Goal: Information Seeking & Learning: Learn about a topic

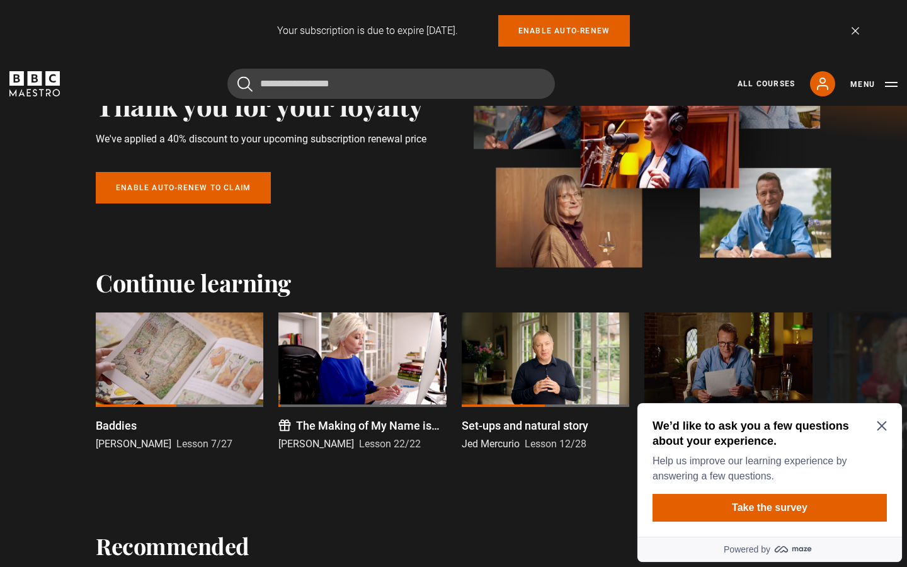
scroll to position [139, 0]
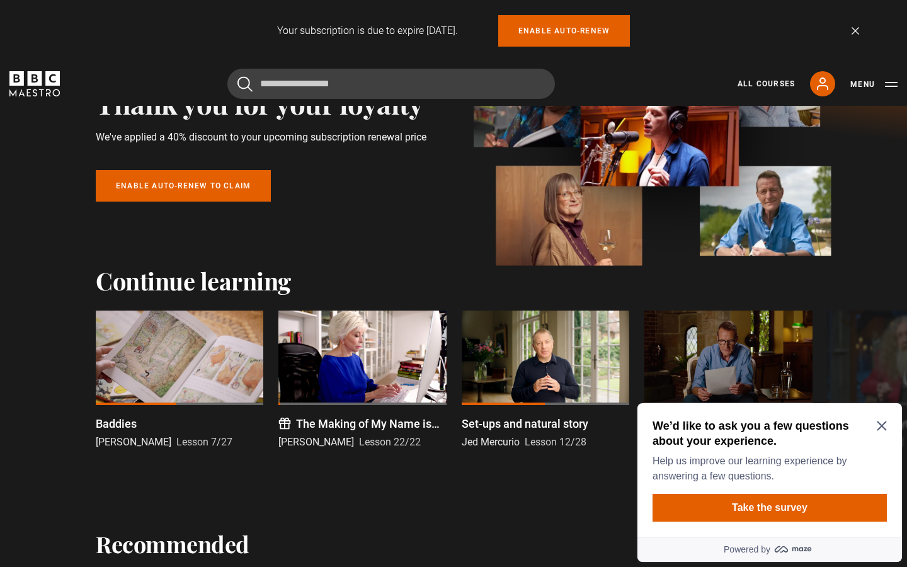
click at [56, 28] on div "Your subscription is due to expire in 22 days. Enable auto-renew Dismiss" at bounding box center [453, 30] width 811 height 31
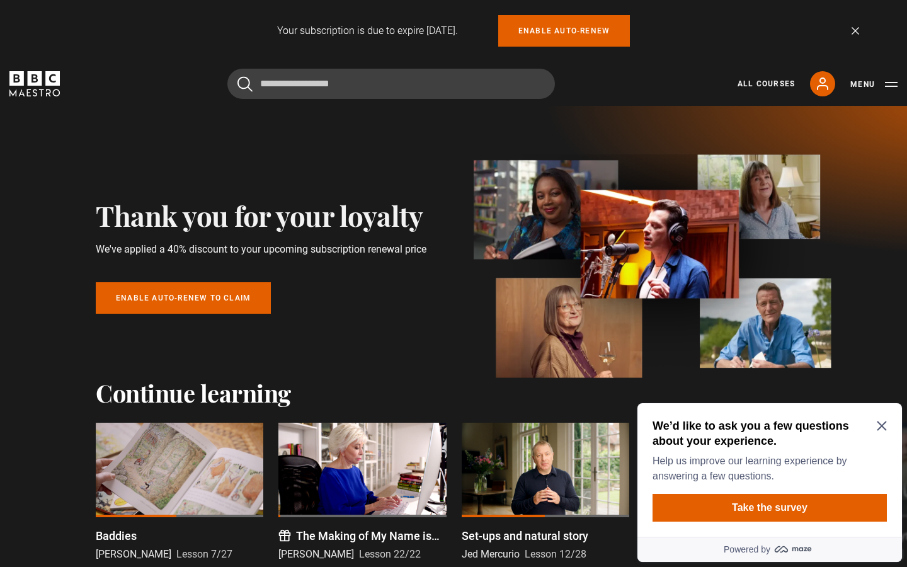
scroll to position [0, 0]
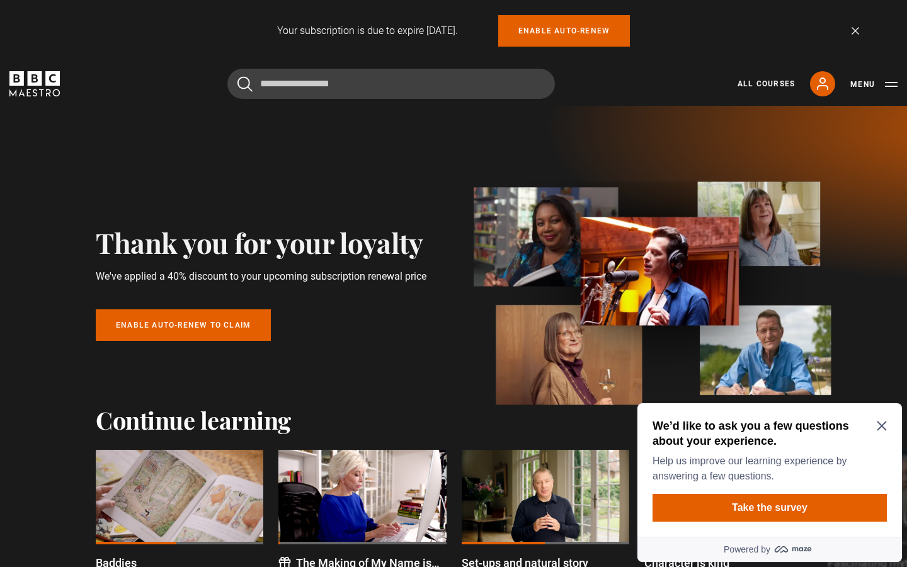
click at [672, 424] on icon "Close Maze Prompt" at bounding box center [881, 425] width 9 height 9
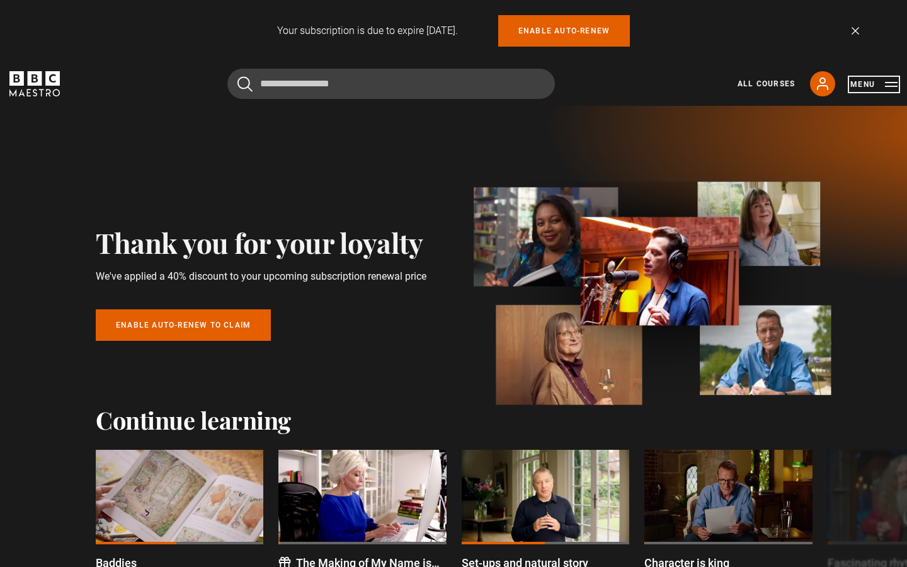
click at [672, 86] on button "Menu" at bounding box center [873, 84] width 47 height 13
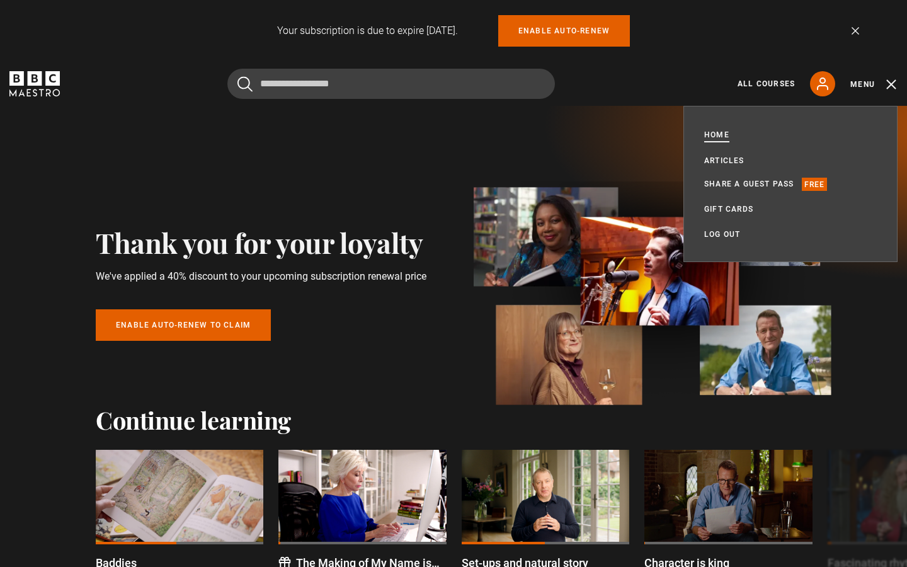
click at [672, 136] on link "Home" at bounding box center [716, 136] width 25 height 14
click at [672, 84] on link "All Courses" at bounding box center [766, 83] width 57 height 11
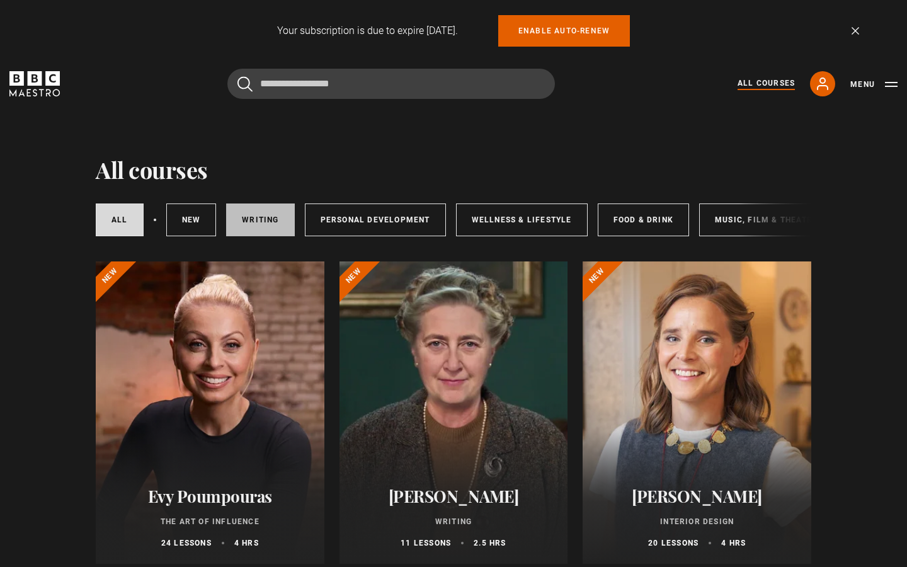
click at [274, 219] on link "Writing" at bounding box center [260, 219] width 68 height 33
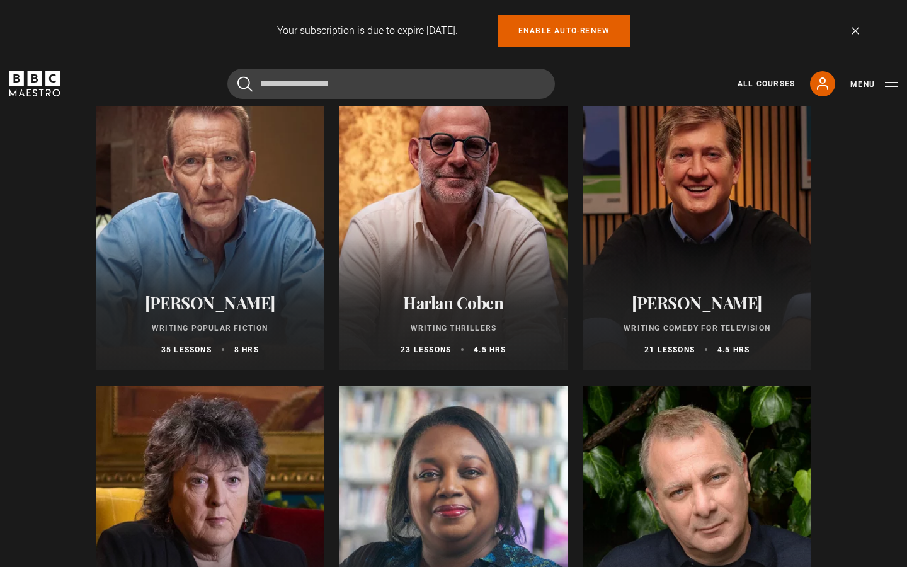
scroll to position [826, 0]
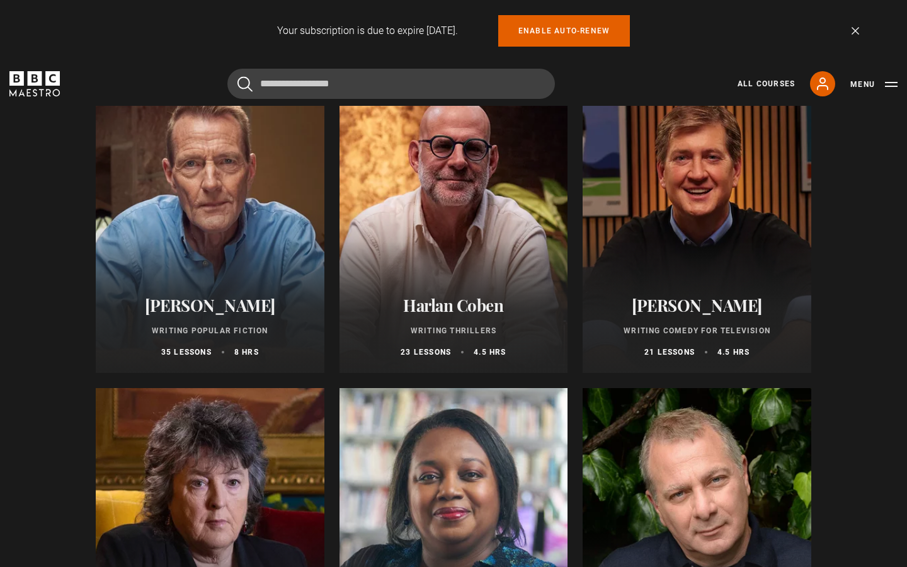
click at [436, 212] on div at bounding box center [454, 222] width 229 height 302
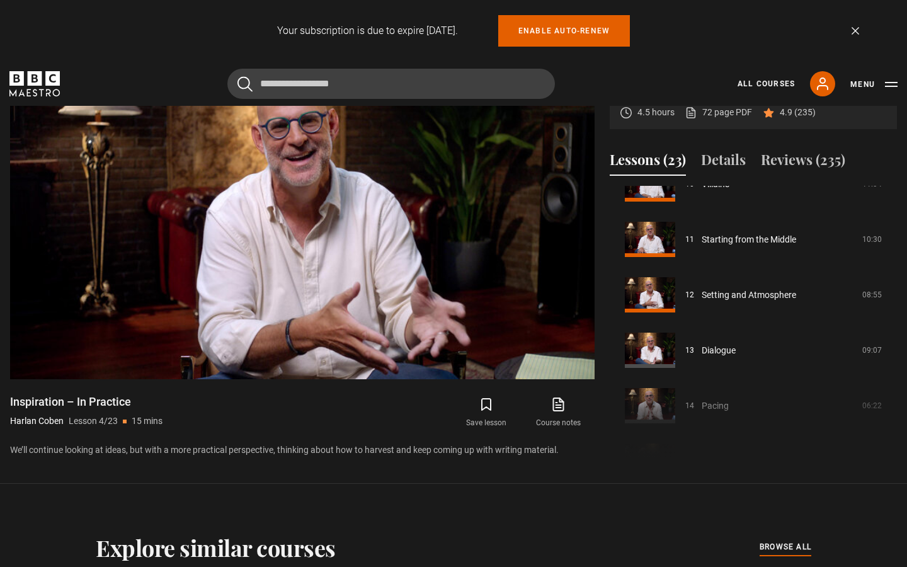
scroll to position [592, 0]
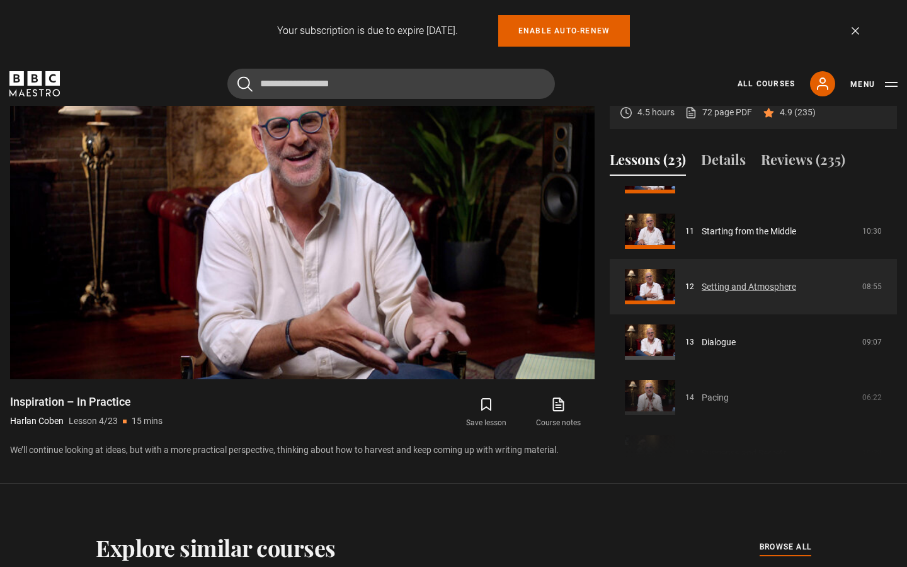
click at [757, 285] on link "Setting and Atmosphere" at bounding box center [749, 286] width 94 height 13
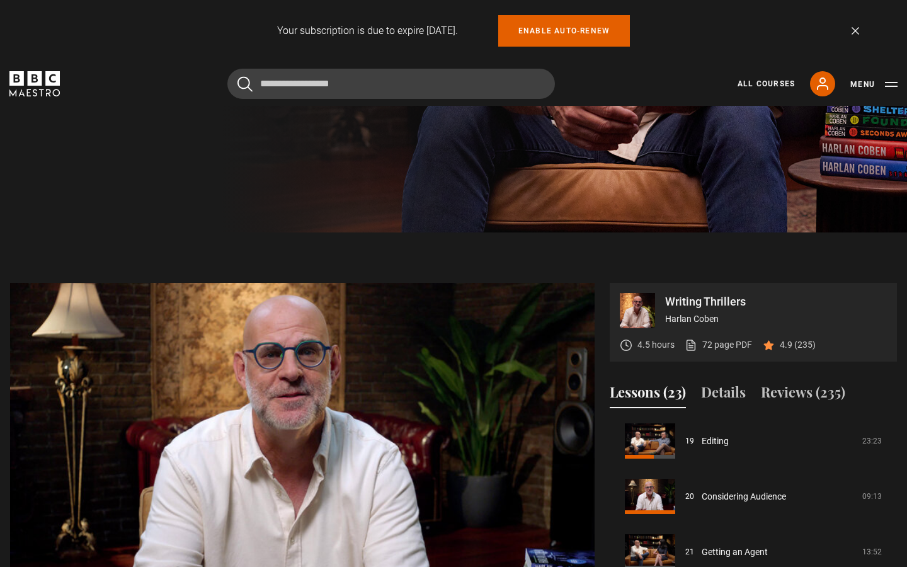
scroll to position [407, 0]
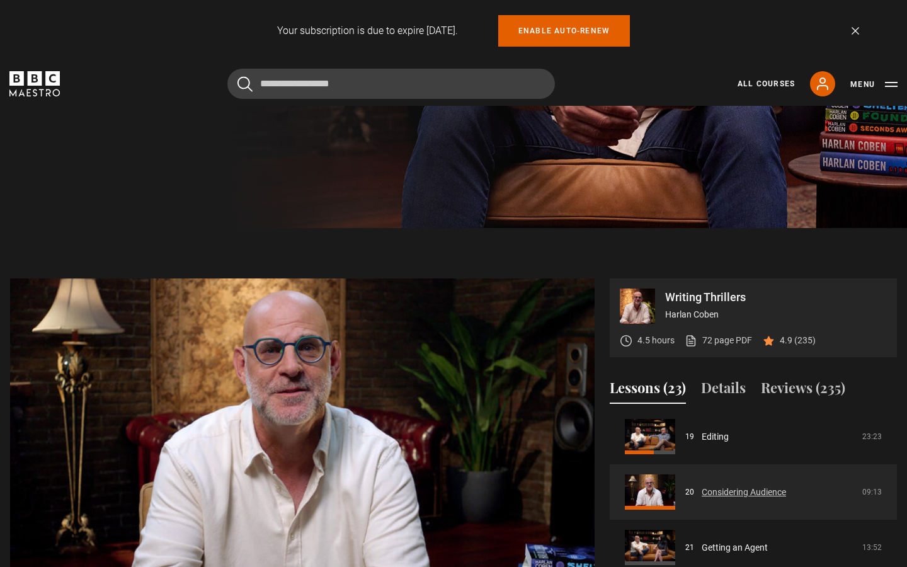
click at [747, 486] on link "Considering Audience" at bounding box center [744, 492] width 84 height 13
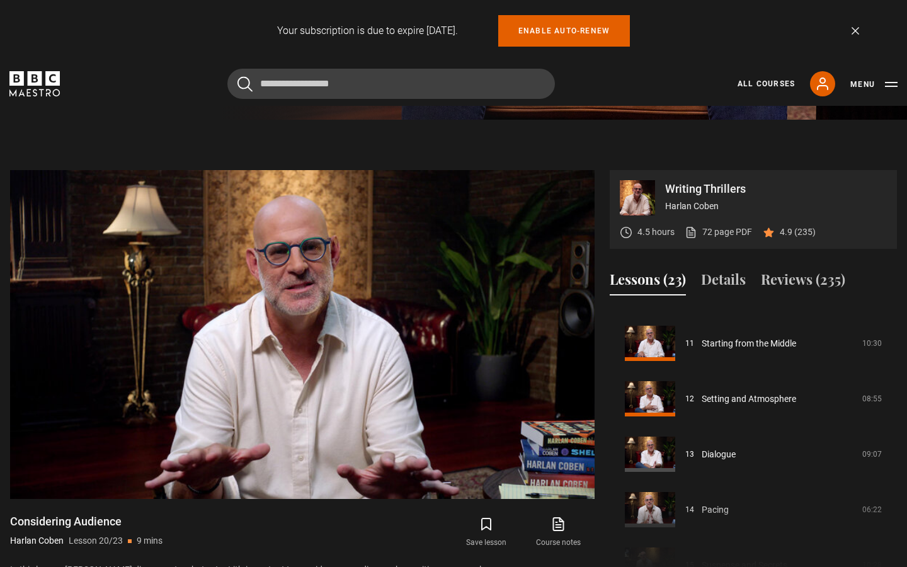
scroll to position [602, 0]
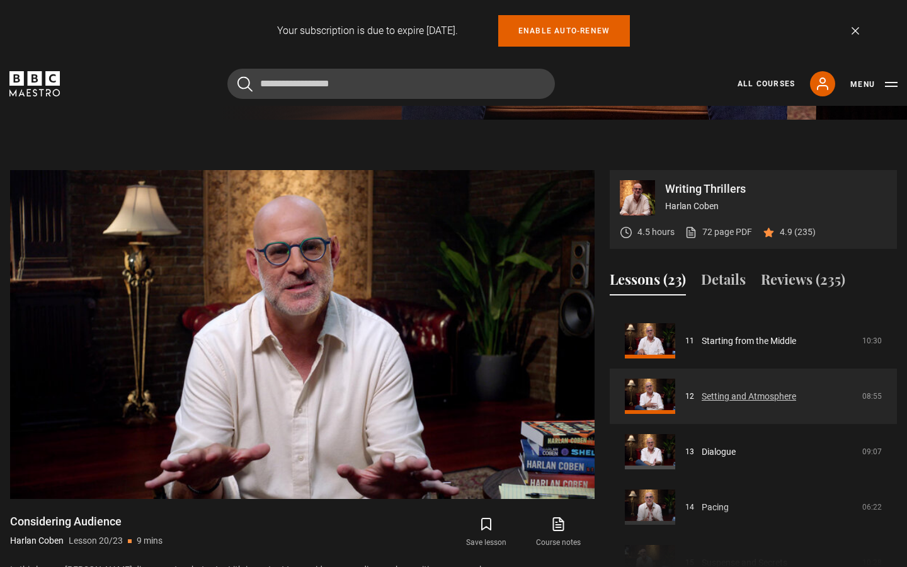
click at [729, 397] on link "Setting and Atmosphere" at bounding box center [749, 396] width 94 height 13
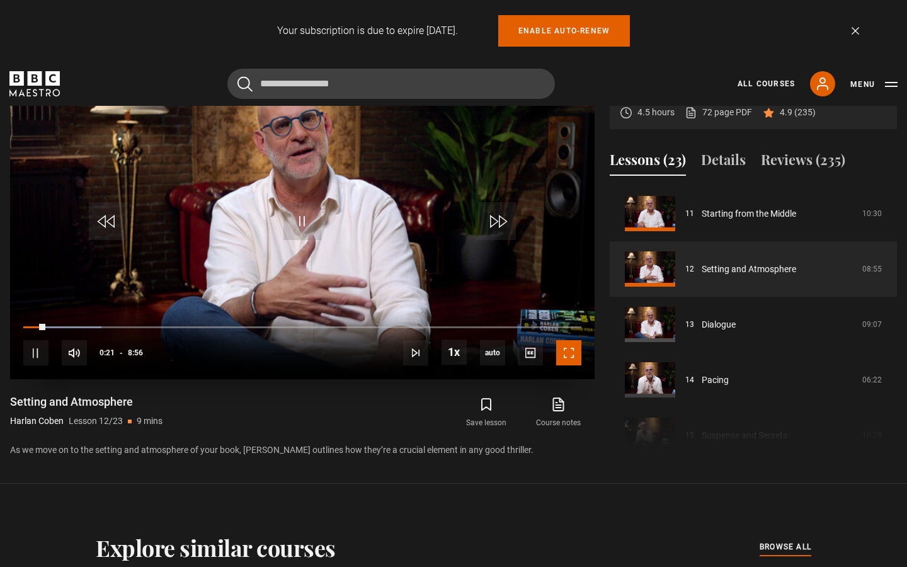
click at [564, 355] on span "Video Player" at bounding box center [568, 352] width 25 height 25
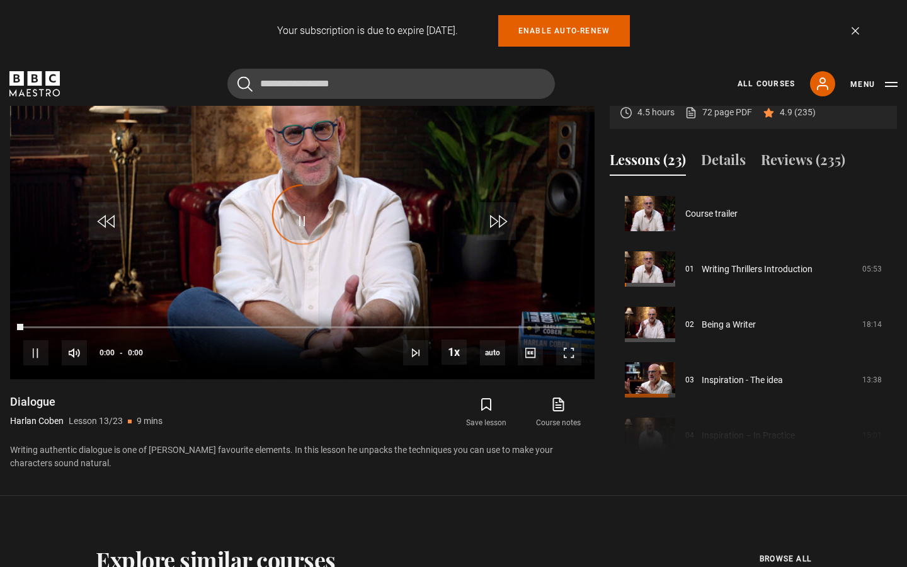
scroll to position [665, 0]
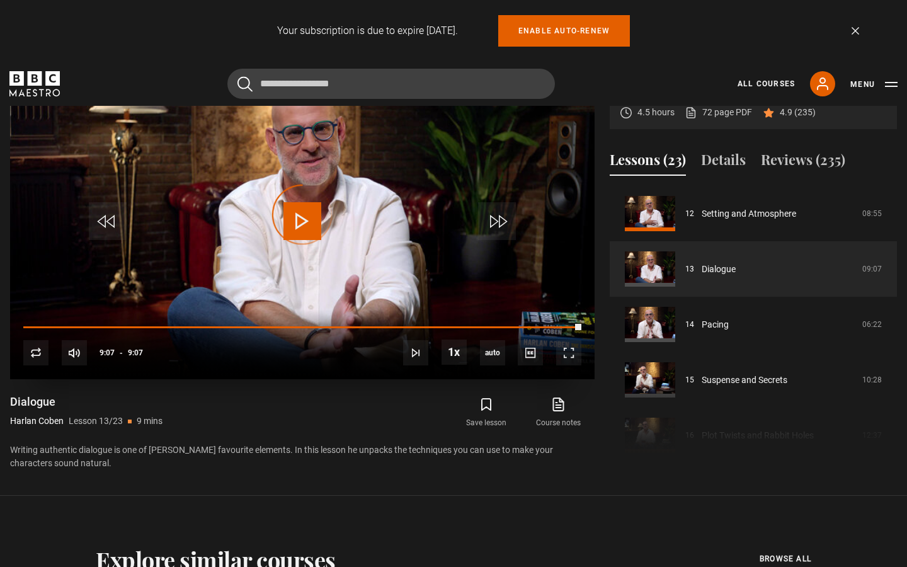
click at [211, 197] on video "Video Player" at bounding box center [302, 214] width 585 height 329
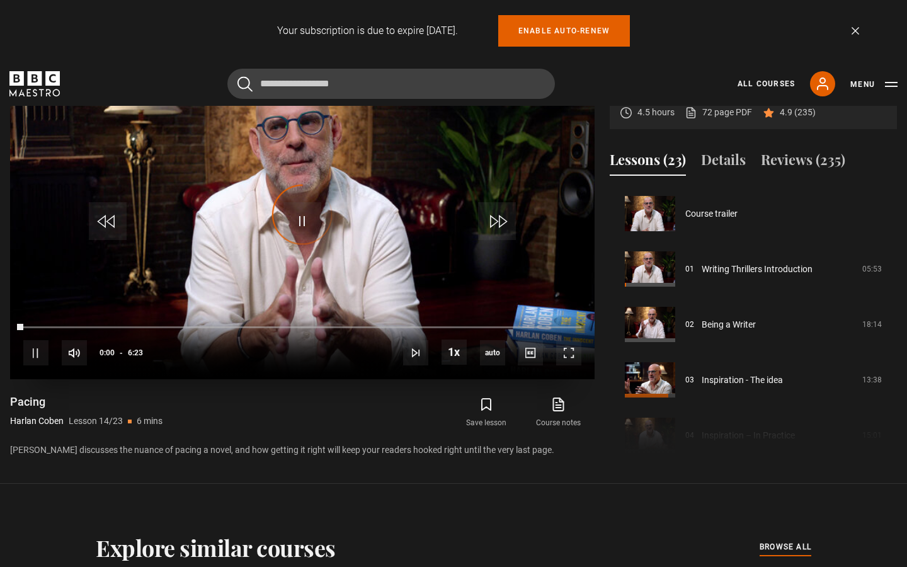
scroll to position [721, 0]
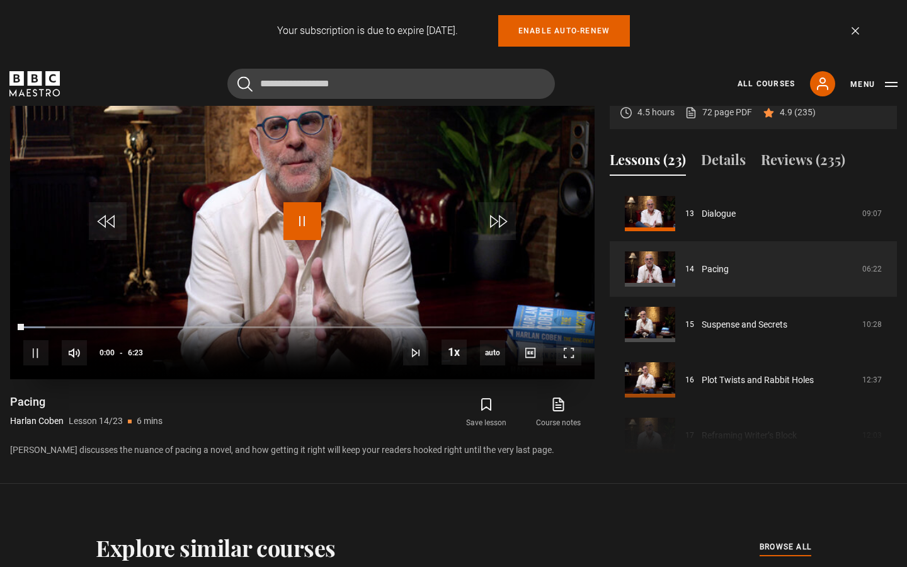
click at [303, 225] on span "Video Player" at bounding box center [302, 221] width 38 height 38
